Goal: Information Seeking & Learning: Learn about a topic

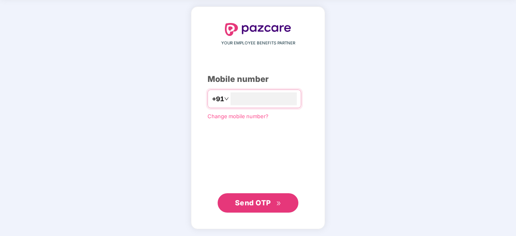
type input "**********"
click at [254, 205] on span "Send OTP" at bounding box center [253, 203] width 36 height 8
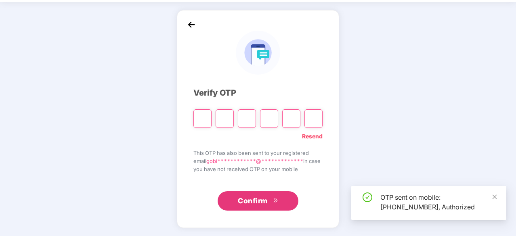
scroll to position [27, 0]
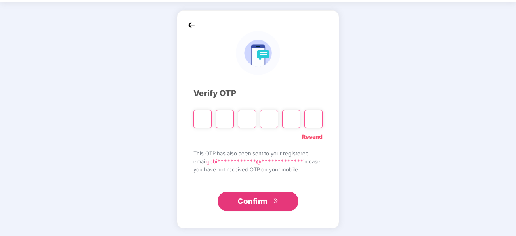
type input "*"
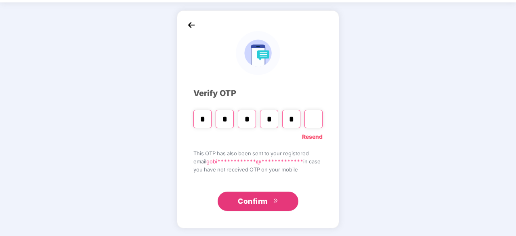
type input "*"
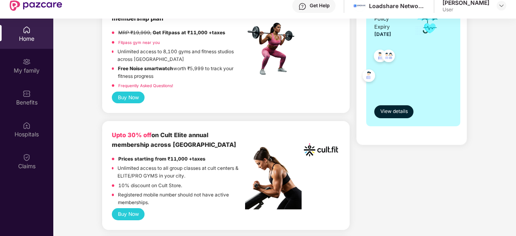
scroll to position [283, 0]
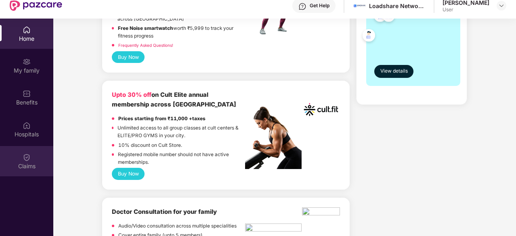
click at [24, 159] on img at bounding box center [27, 157] width 8 height 8
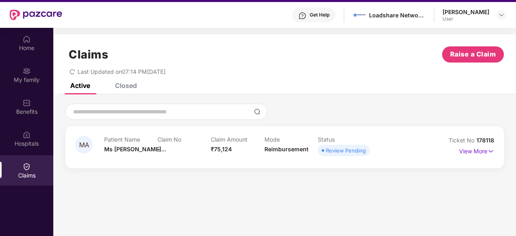
scroll to position [5, 0]
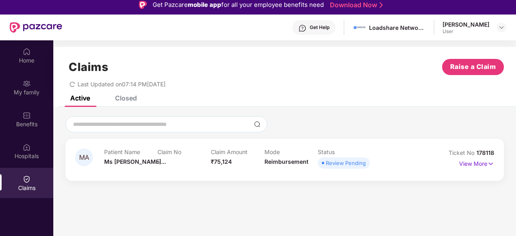
click at [126, 98] on div "Closed" at bounding box center [126, 98] width 22 height 8
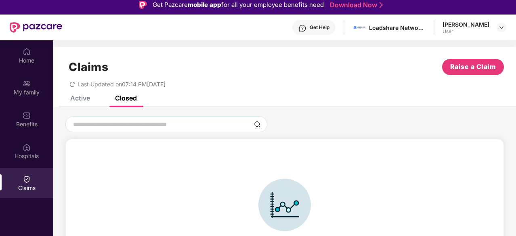
click at [84, 98] on div "Active" at bounding box center [80, 98] width 20 height 8
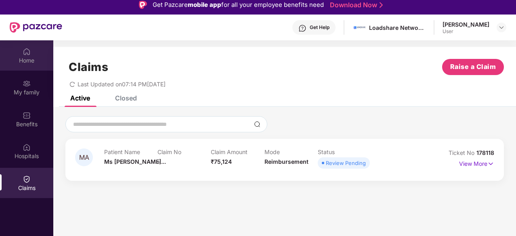
click at [31, 61] on div "Home" at bounding box center [26, 61] width 53 height 8
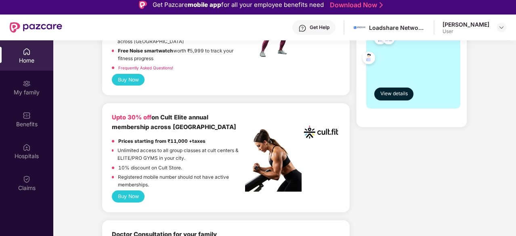
scroll to position [242, 0]
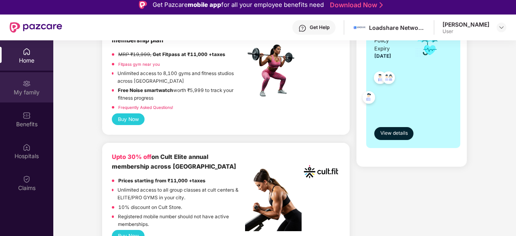
click at [18, 90] on div "My family" at bounding box center [26, 92] width 53 height 8
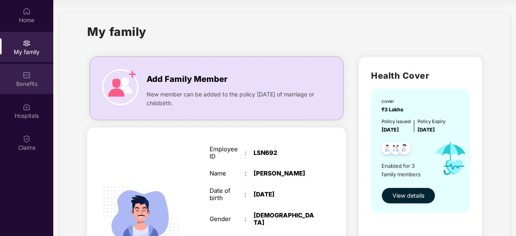
click at [17, 83] on div "Benefits" at bounding box center [26, 84] width 53 height 8
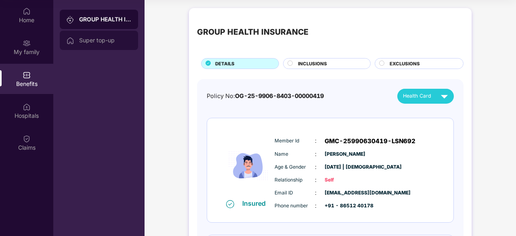
click at [90, 42] on div "Super top-up" at bounding box center [105, 40] width 52 height 6
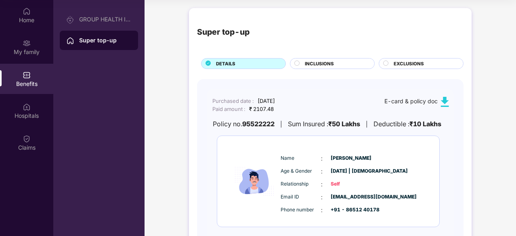
click at [326, 61] on span "INCLUSIONS" at bounding box center [319, 63] width 29 height 7
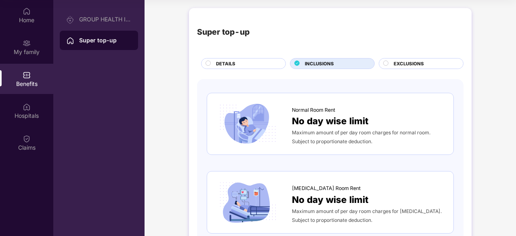
click at [399, 61] on span "EXCLUSIONS" at bounding box center [409, 63] width 30 height 7
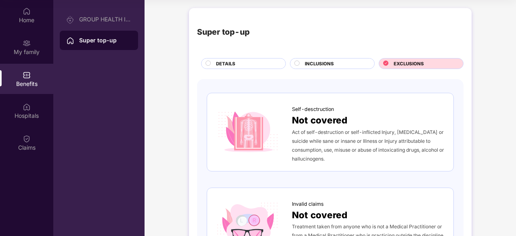
click at [226, 63] on span "DETAILS" at bounding box center [225, 63] width 19 height 7
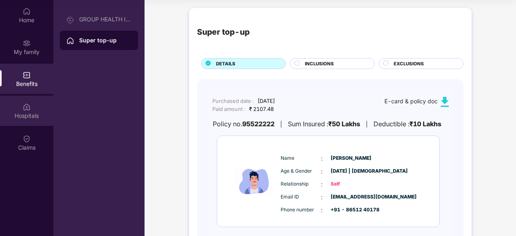
click at [28, 111] on img at bounding box center [27, 107] width 8 height 8
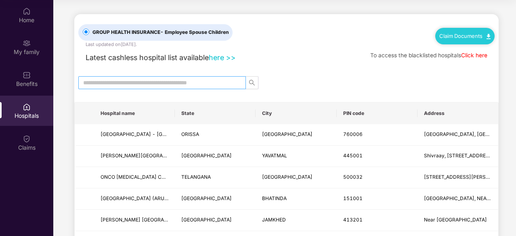
click at [97, 81] on input "text" at bounding box center [158, 82] width 151 height 9
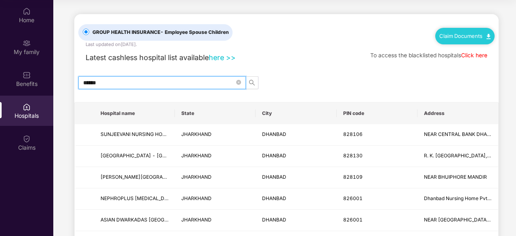
type input "*******"
click at [239, 84] on icon "close-circle" at bounding box center [238, 82] width 5 height 5
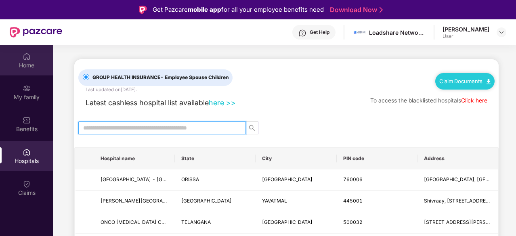
click at [24, 57] on img at bounding box center [27, 56] width 8 height 8
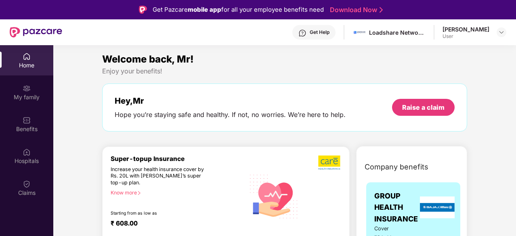
click at [454, 31] on div "[PERSON_NAME]" at bounding box center [465, 29] width 47 height 8
click at [499, 34] on img at bounding box center [501, 32] width 6 height 6
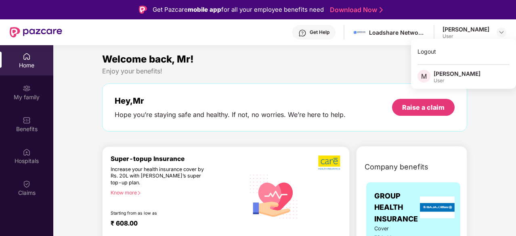
click at [352, 71] on div "Enjoy your benefits!" at bounding box center [284, 71] width 365 height 8
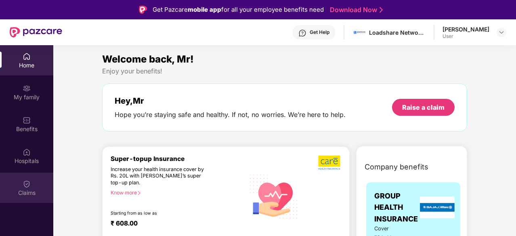
click at [29, 189] on div "Claims" at bounding box center [26, 193] width 53 height 8
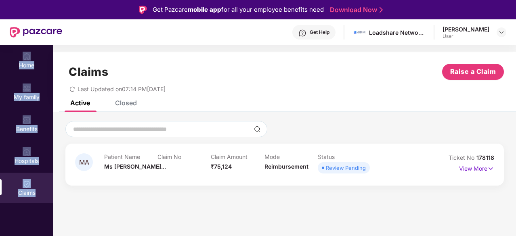
click at [272, 82] on div "Last Updated on 07:14 PM[DATE]" at bounding box center [284, 86] width 438 height 13
